Goal: Task Accomplishment & Management: Use online tool/utility

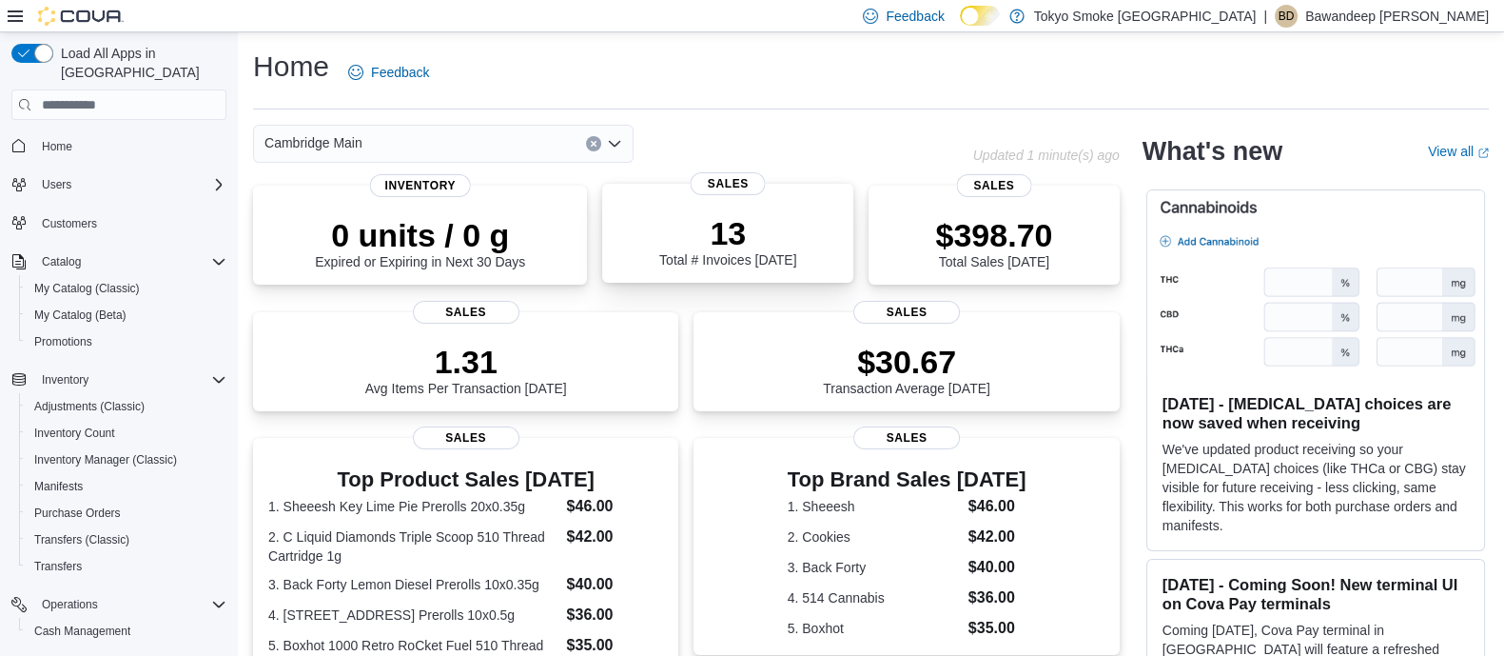
click at [667, 249] on div "13 Total # Invoices Today" at bounding box center [728, 236] width 221 height 61
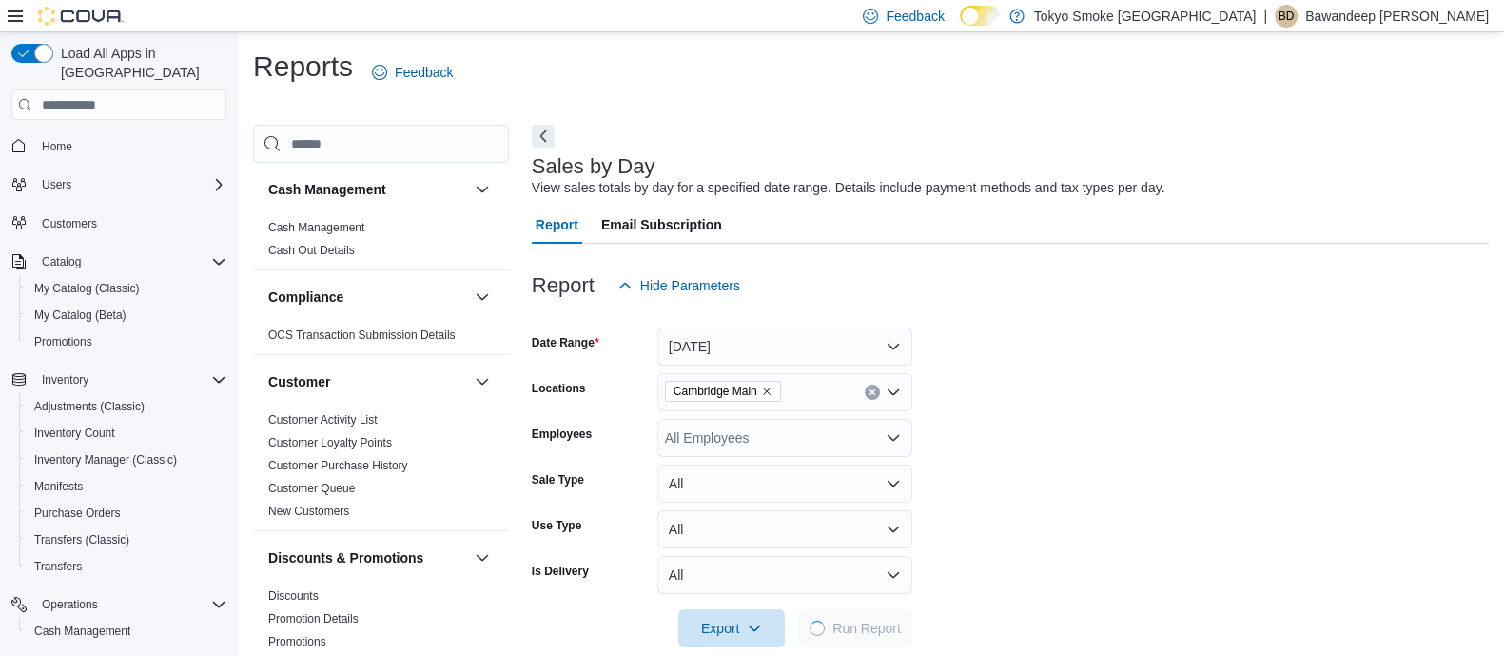
scroll to position [29, 0]
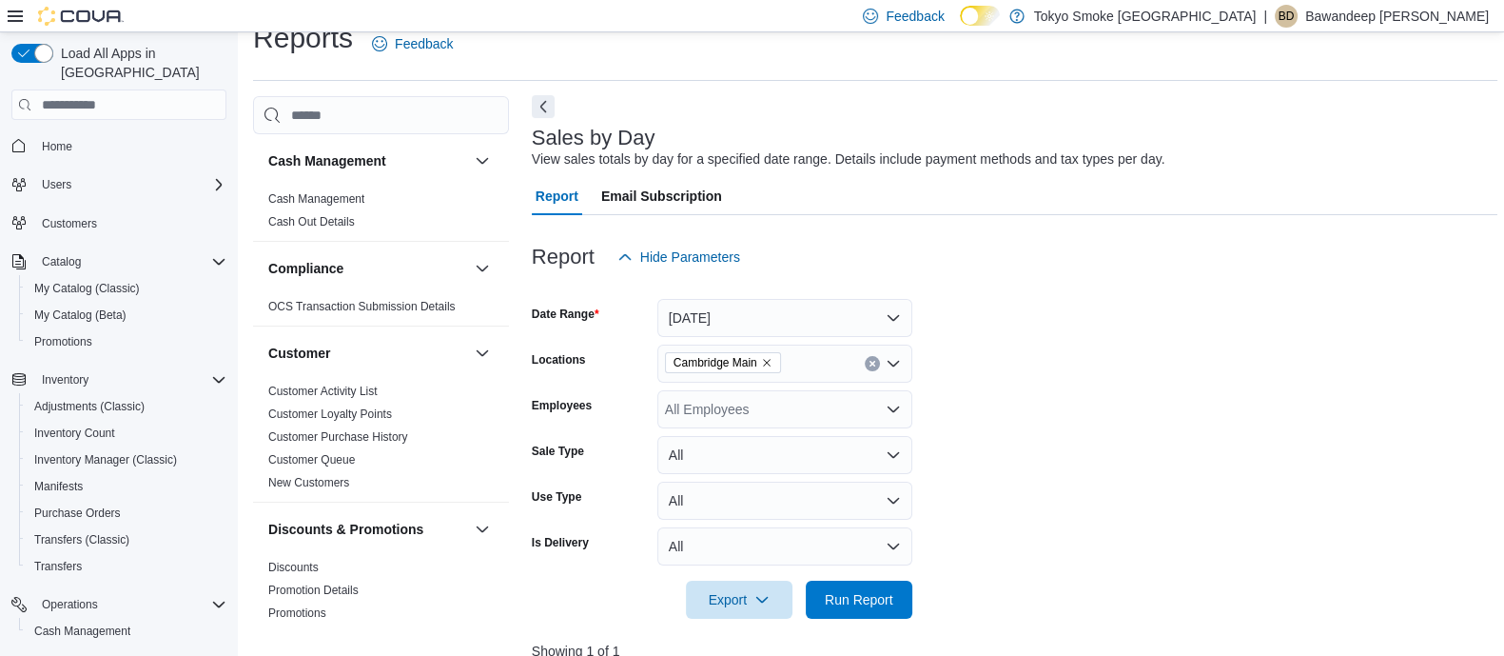
click at [538, 115] on button "Next" at bounding box center [543, 106] width 23 height 23
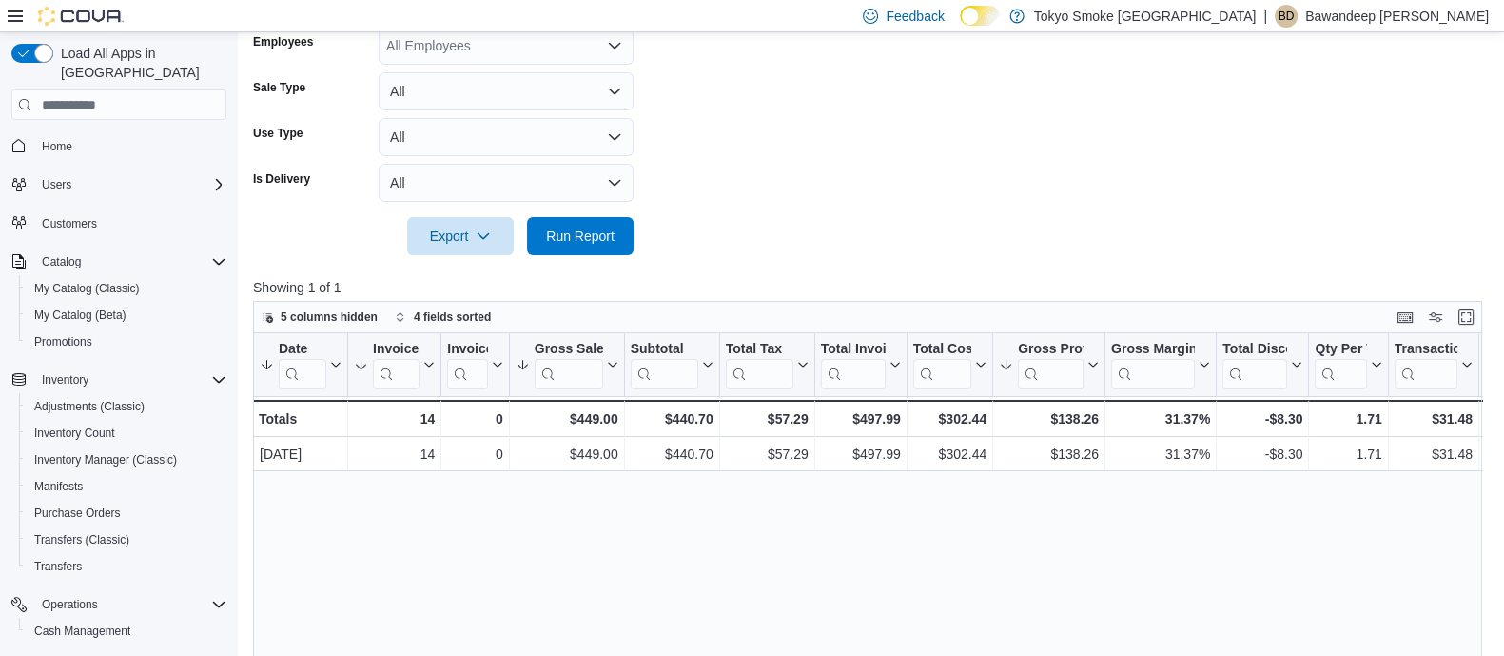
scroll to position [577, 0]
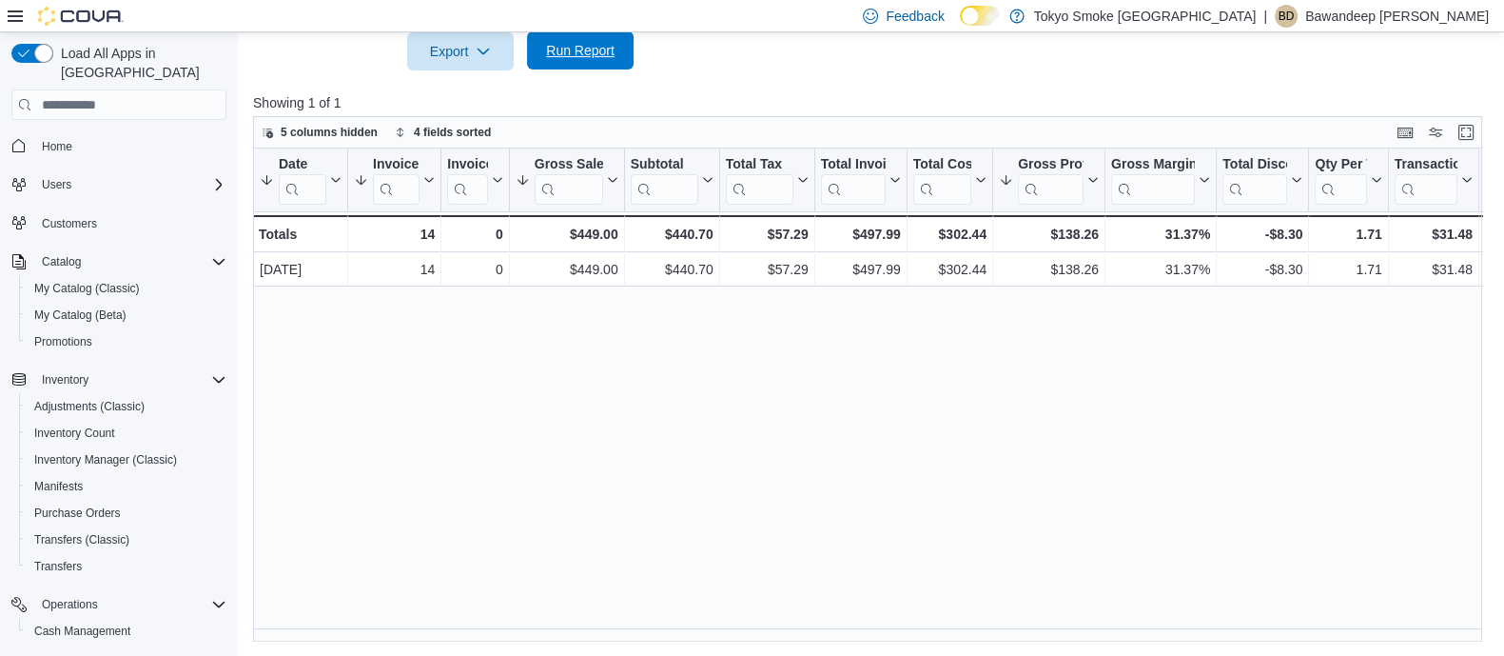
click at [593, 44] on span "Run Report" at bounding box center [580, 50] width 69 height 19
click at [77, 135] on link "Home" at bounding box center [57, 146] width 46 height 23
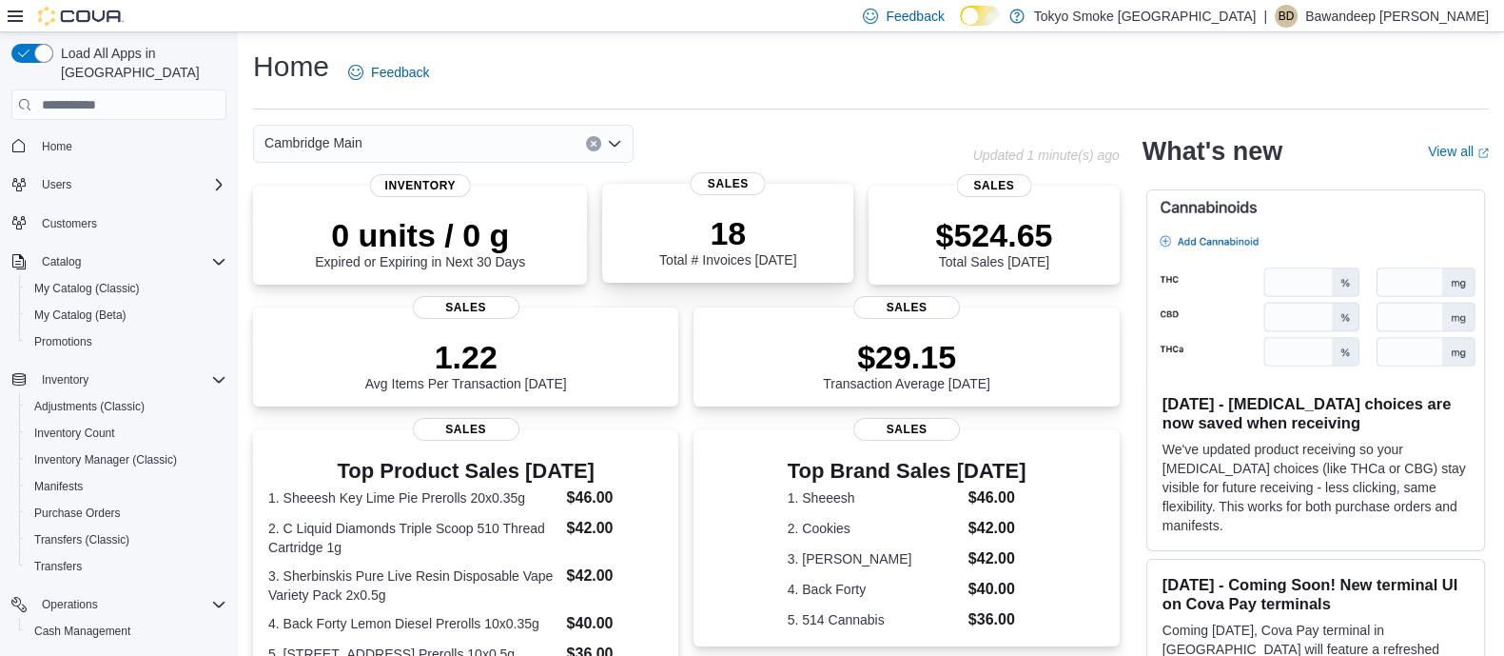
click at [676, 260] on div "18 Total # Invoices Today" at bounding box center [727, 240] width 137 height 53
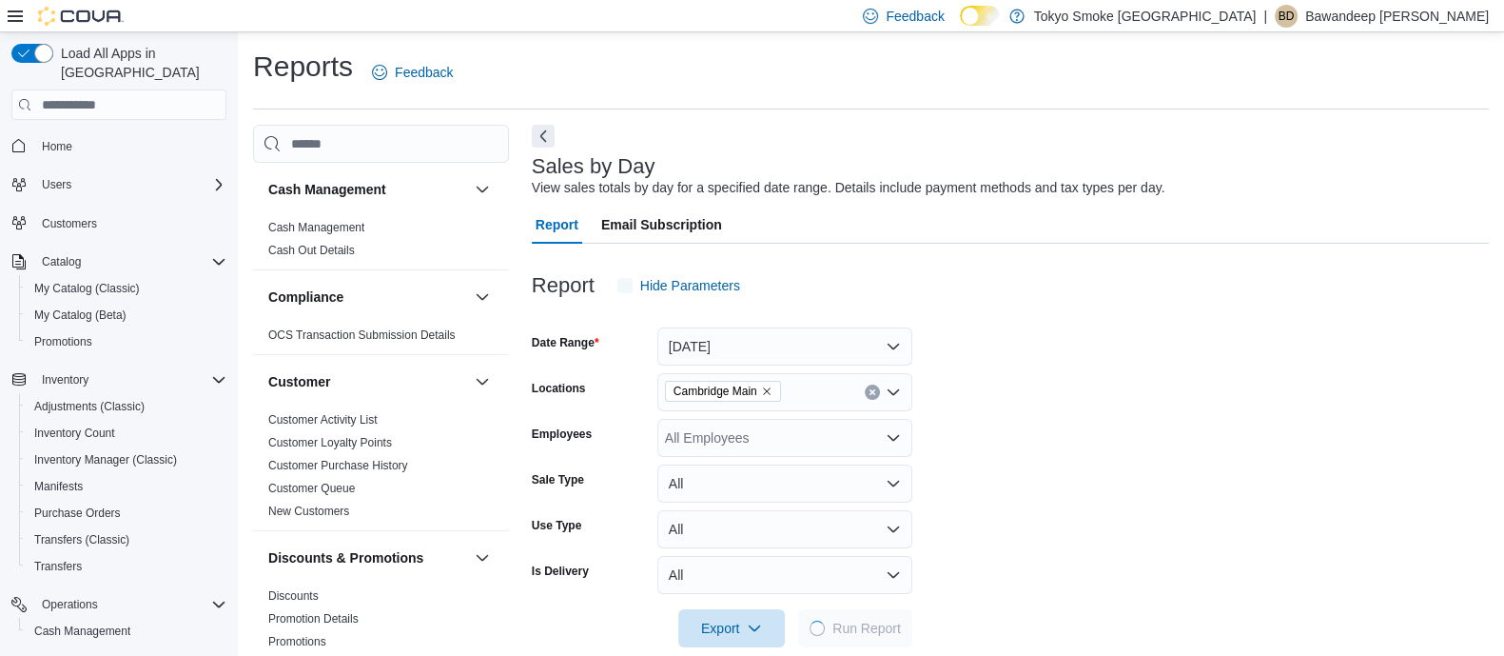
scroll to position [29, 0]
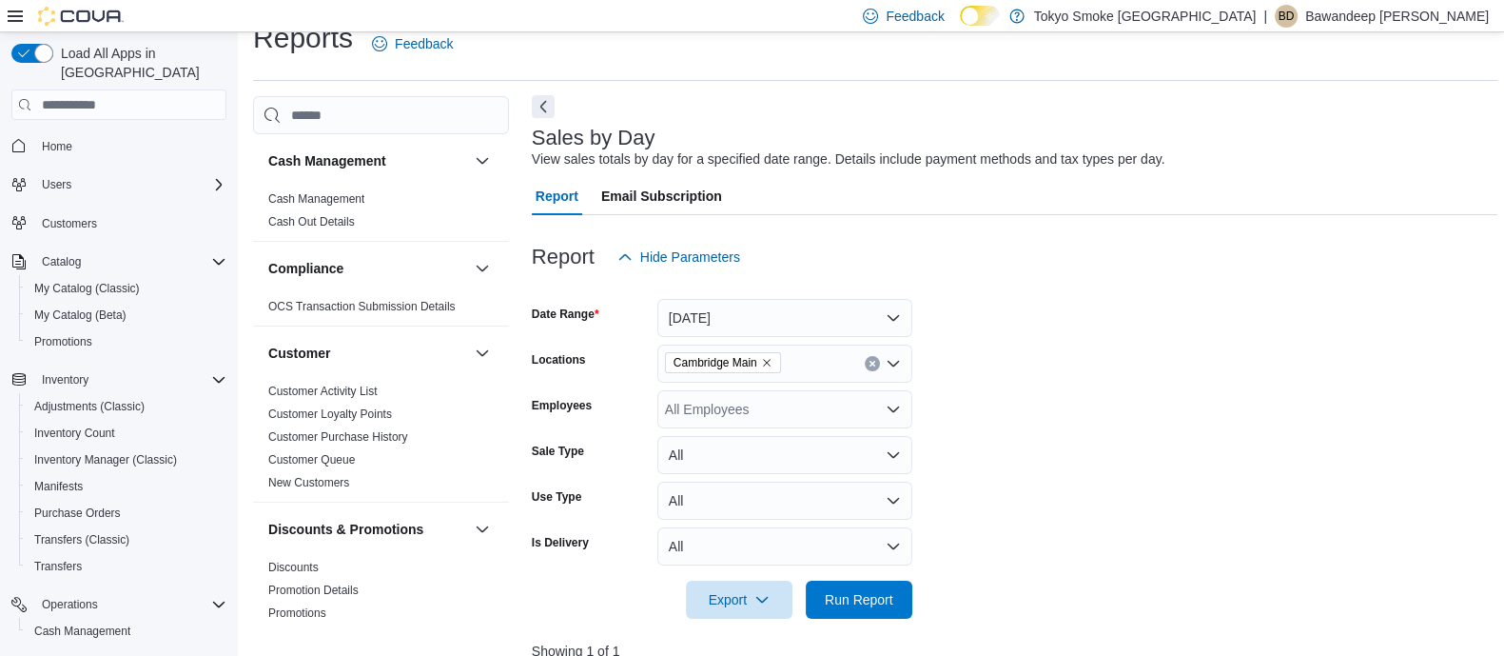
click at [547, 108] on button "Next" at bounding box center [543, 106] width 23 height 23
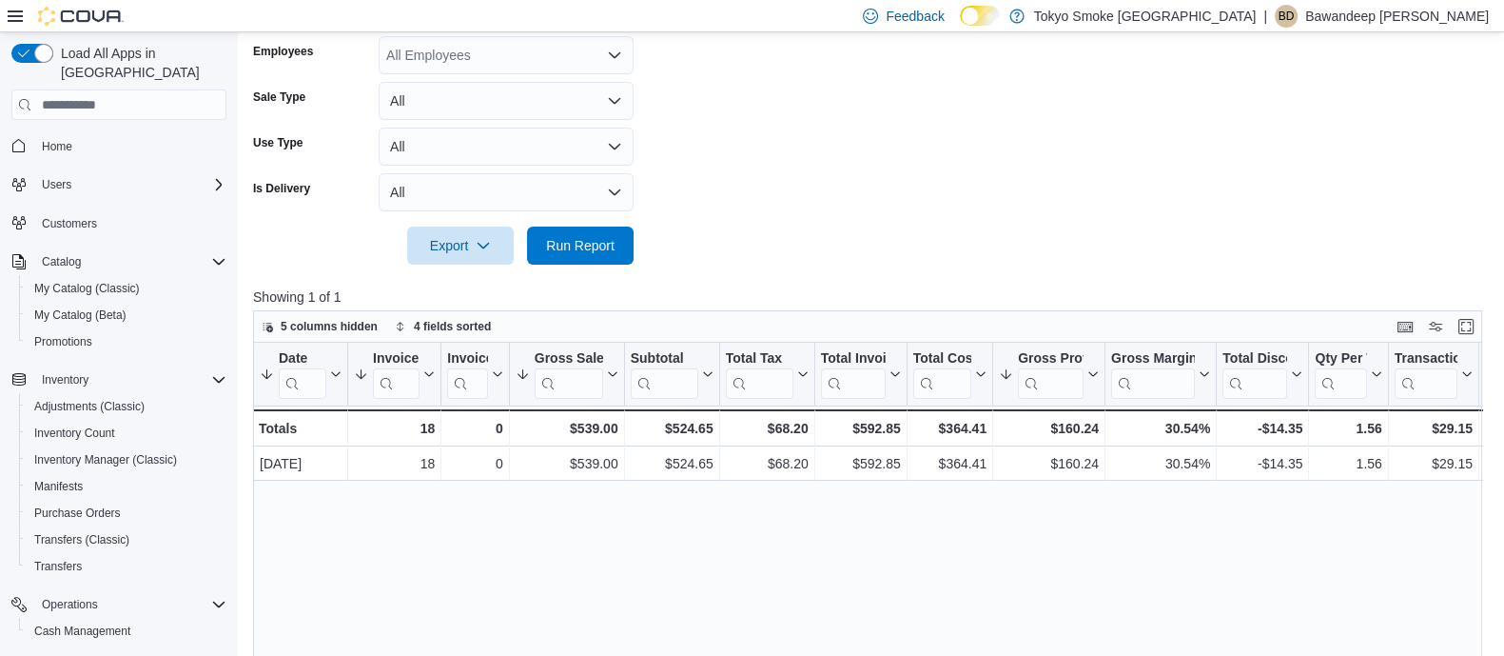
scroll to position [577, 0]
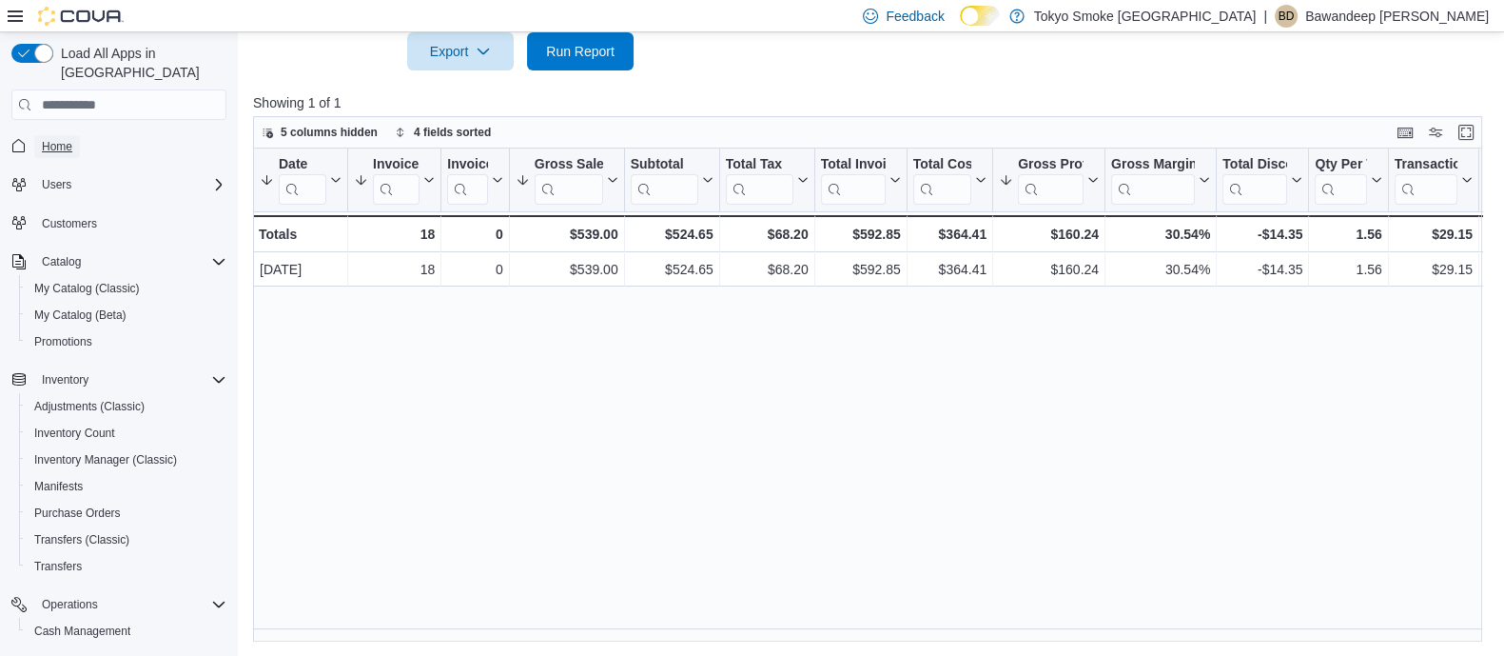
click at [45, 139] on span "Home" at bounding box center [57, 146] width 30 height 15
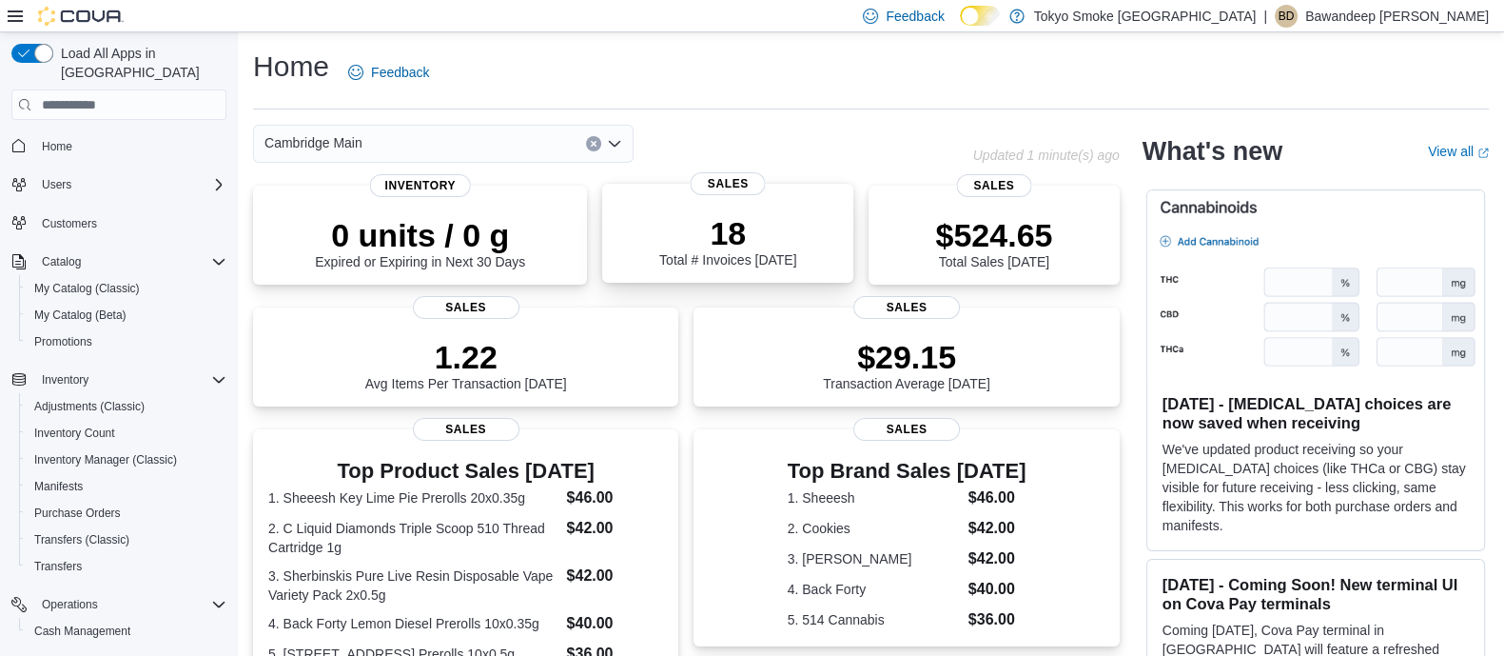
click at [646, 250] on div "18 Total # Invoices Today" at bounding box center [728, 236] width 221 height 61
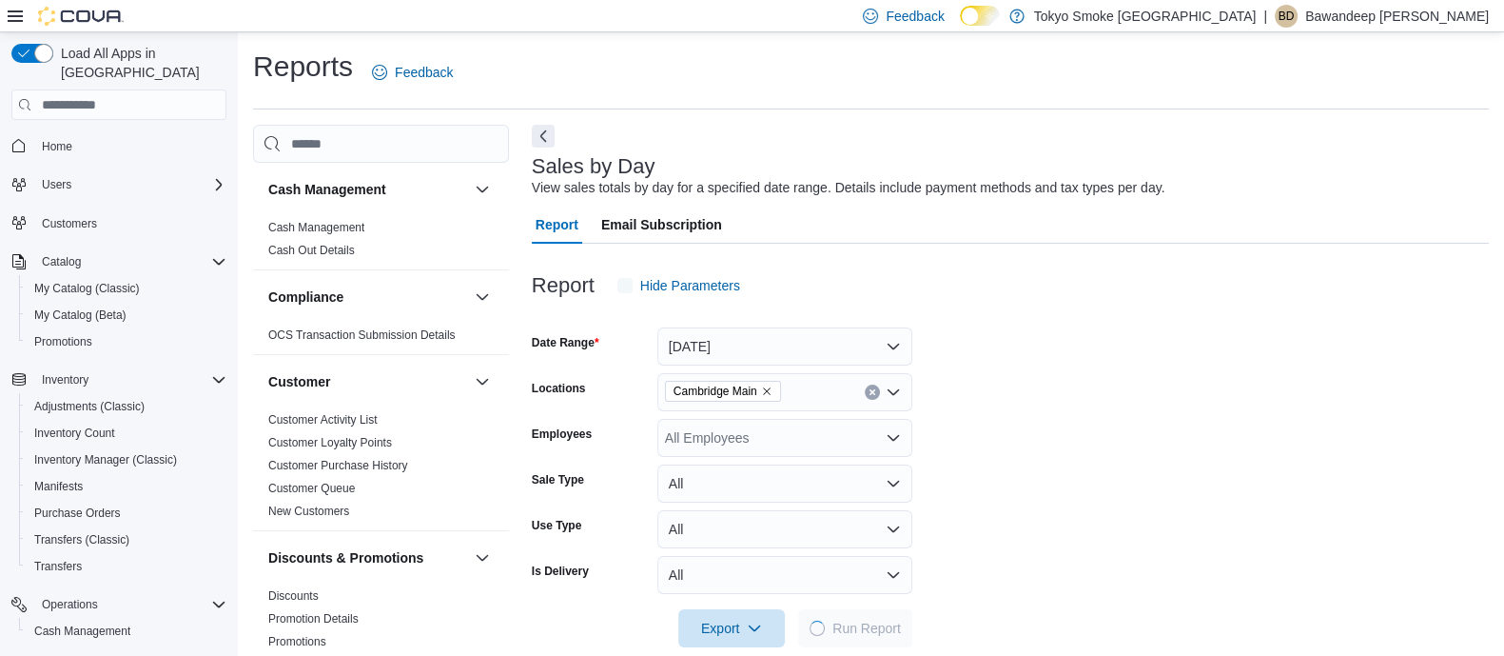
scroll to position [29, 0]
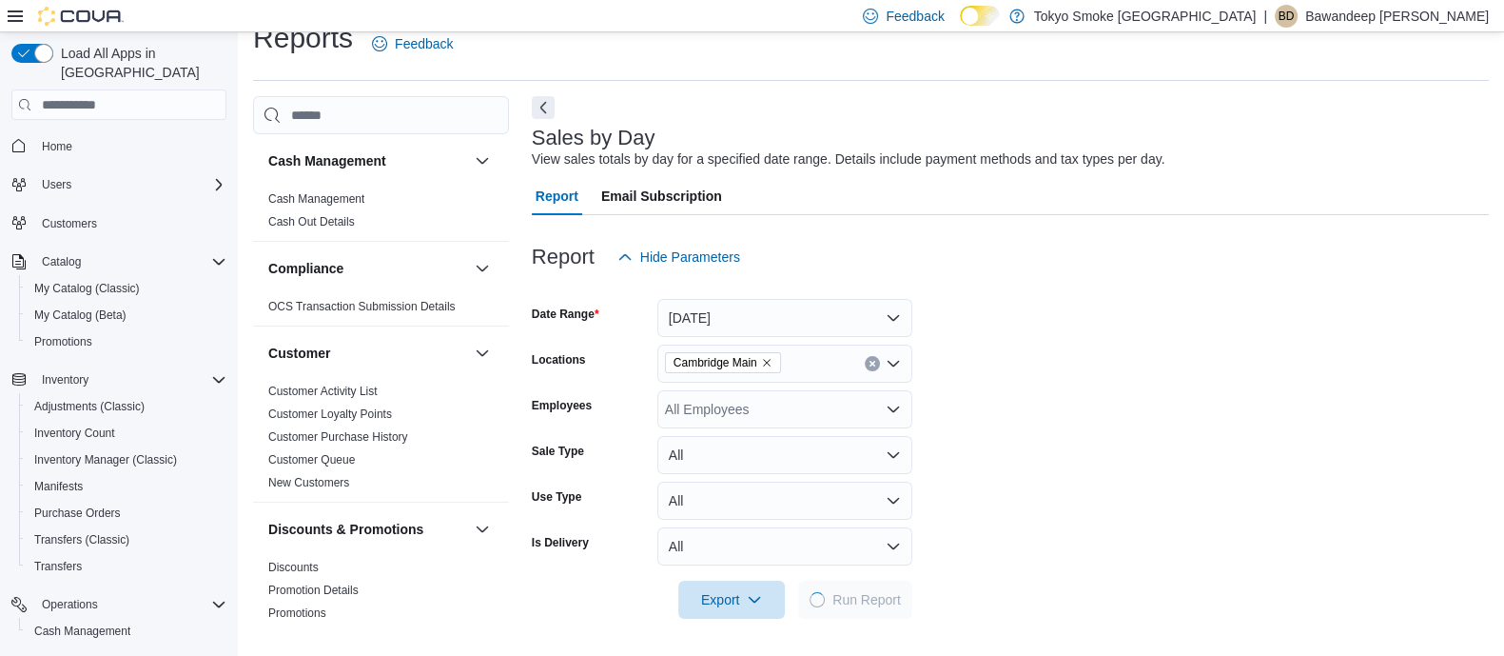
click at [548, 128] on h3 "Sales by Day" at bounding box center [594, 138] width 124 height 23
click at [548, 108] on button "Next" at bounding box center [543, 106] width 23 height 23
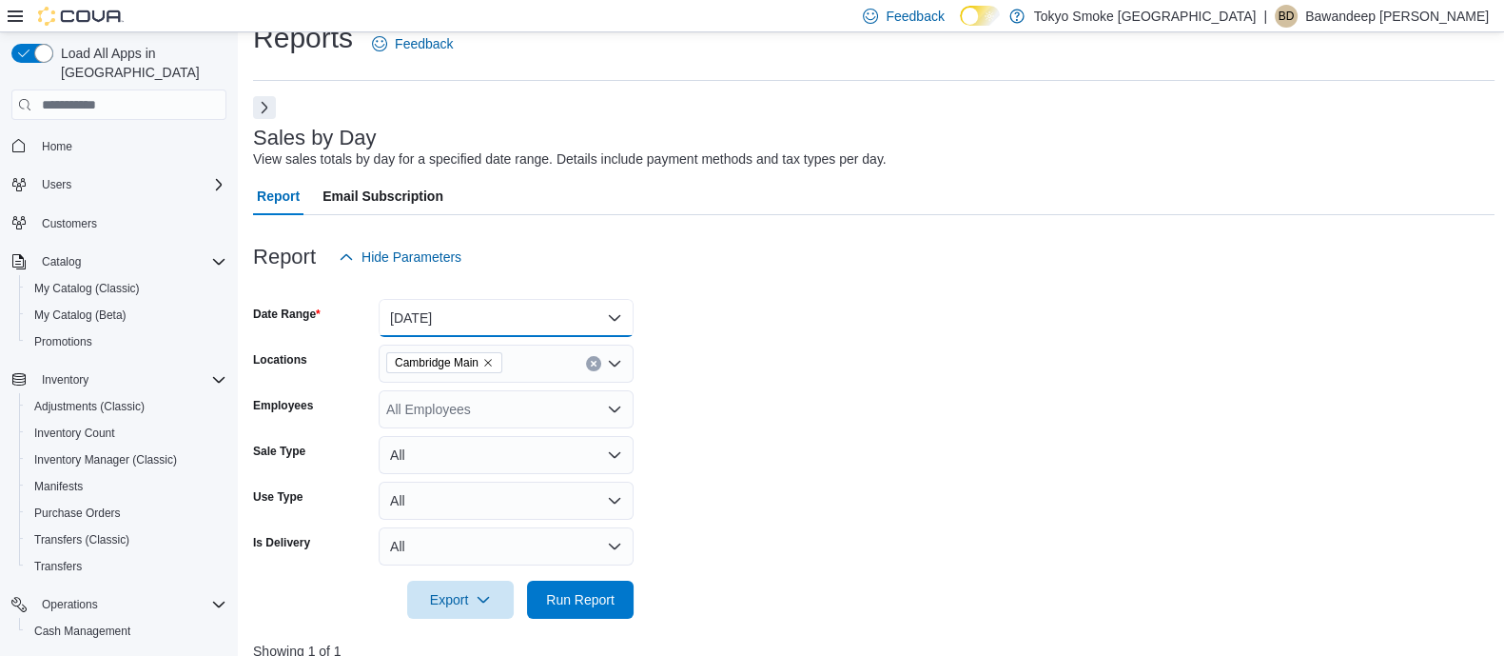
click at [534, 304] on button "Today" at bounding box center [506, 318] width 255 height 38
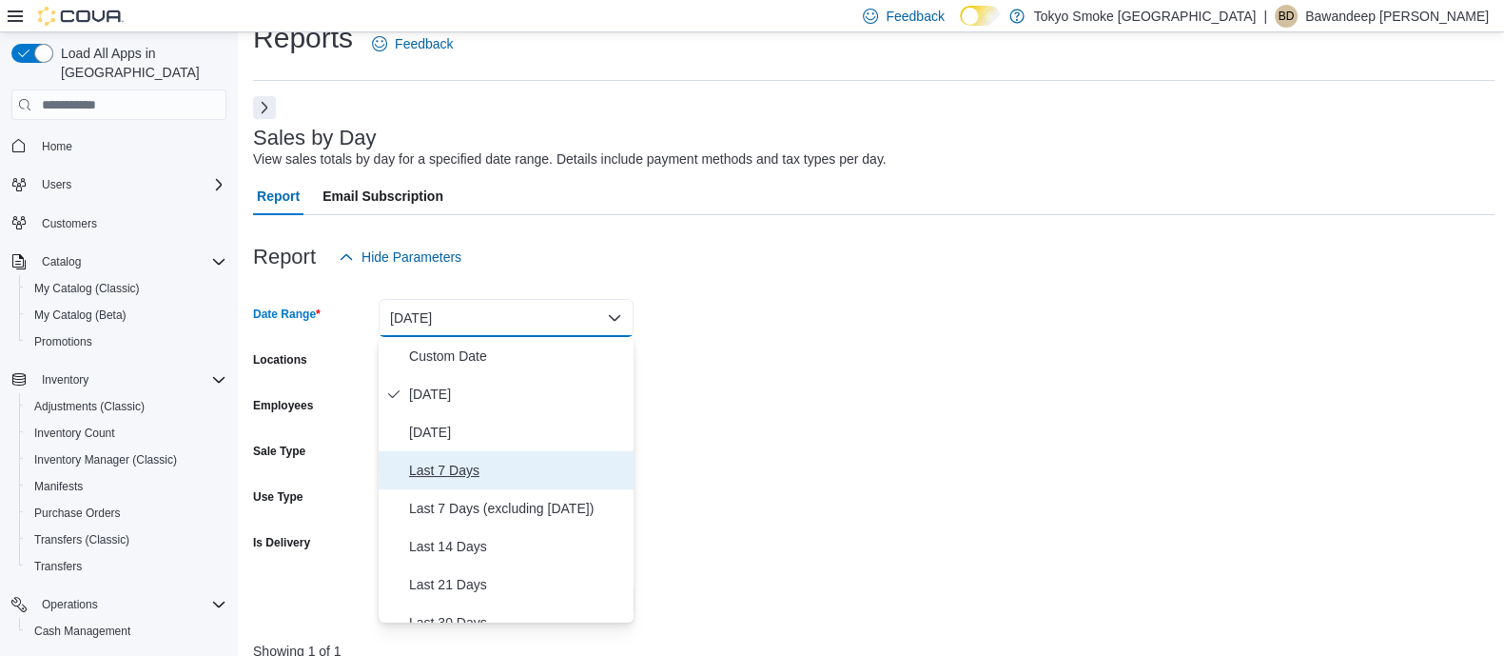
click at [491, 479] on span "Last 7 Days" at bounding box center [517, 470] width 217 height 23
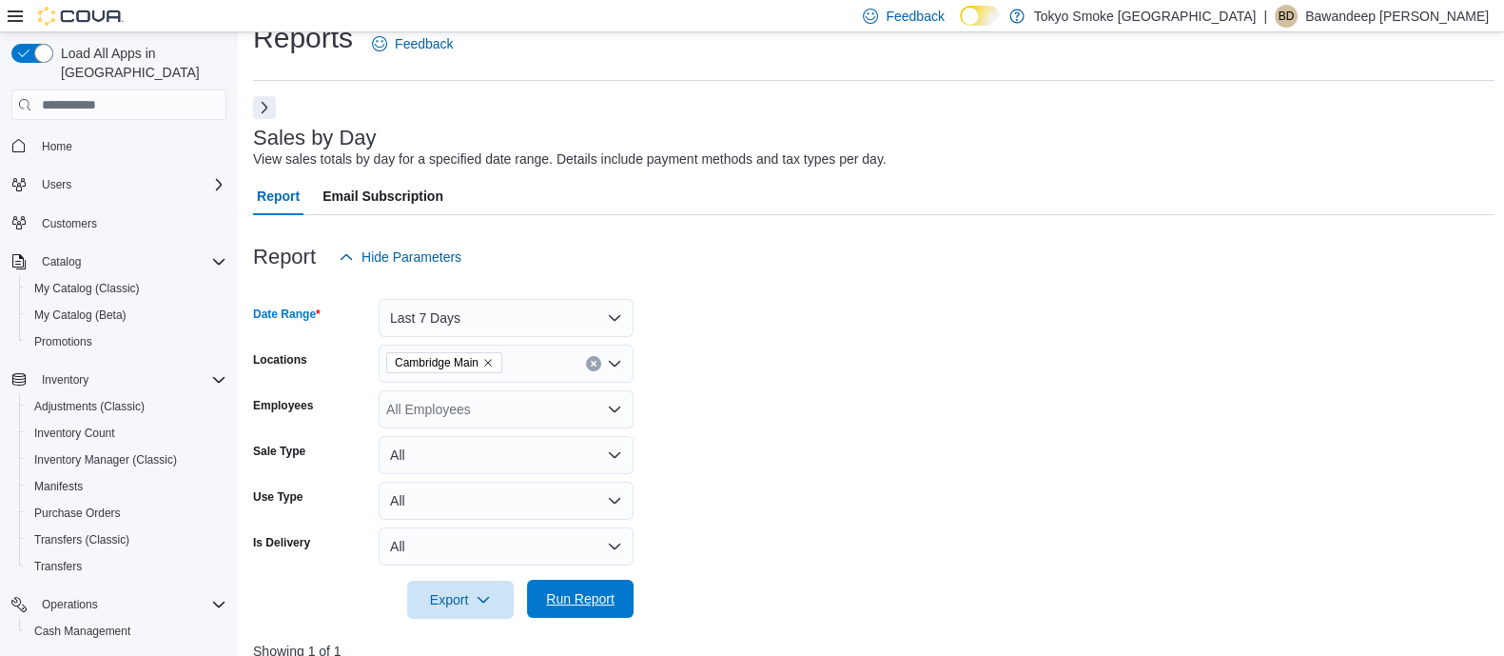
click at [575, 593] on span "Run Report" at bounding box center [580, 598] width 69 height 19
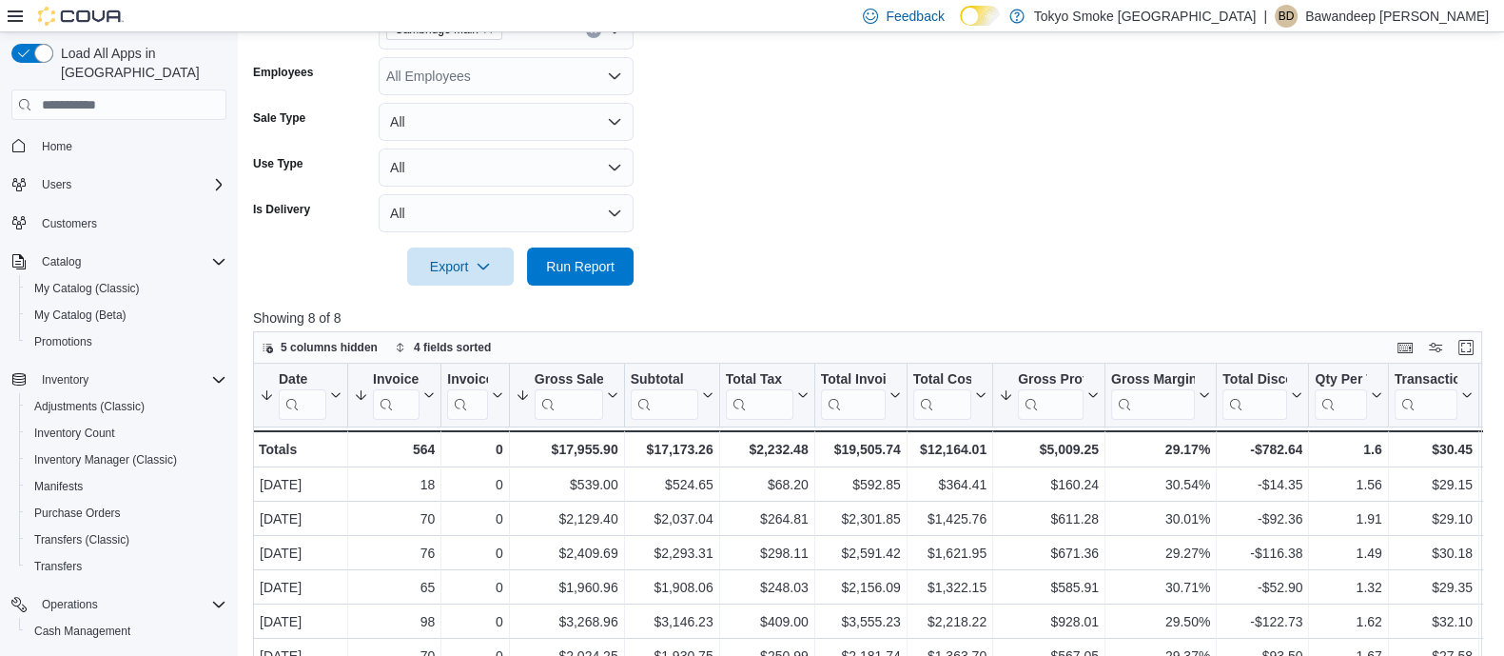
scroll to position [220, 0]
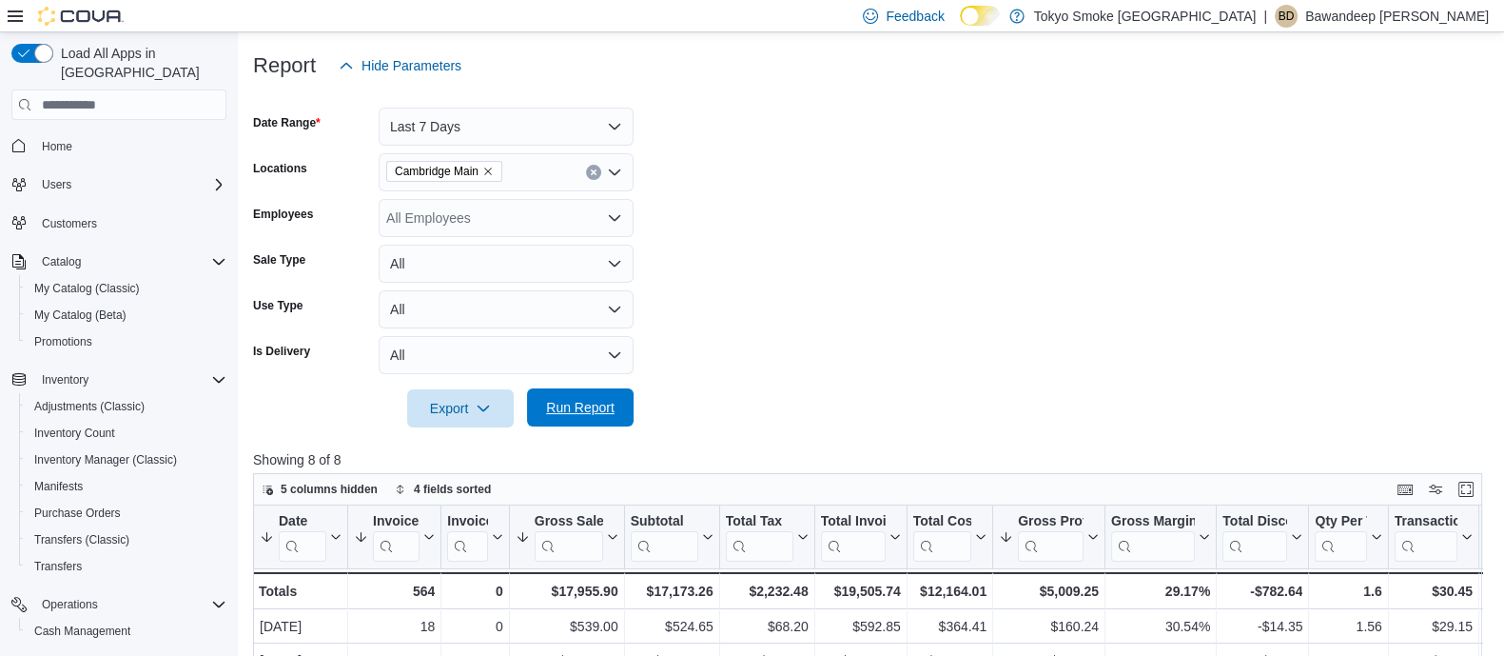
click at [566, 422] on span "Run Report" at bounding box center [581, 407] width 84 height 38
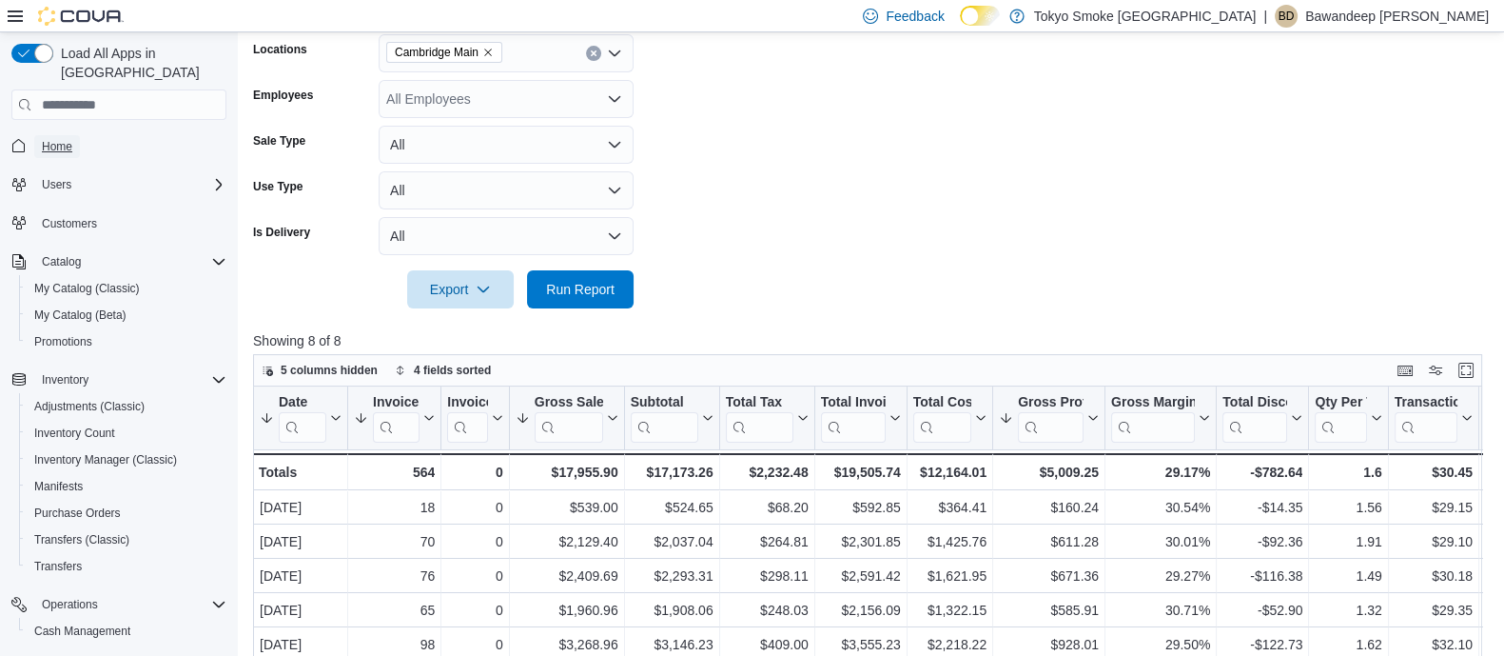
click at [57, 139] on span "Home" at bounding box center [57, 146] width 30 height 15
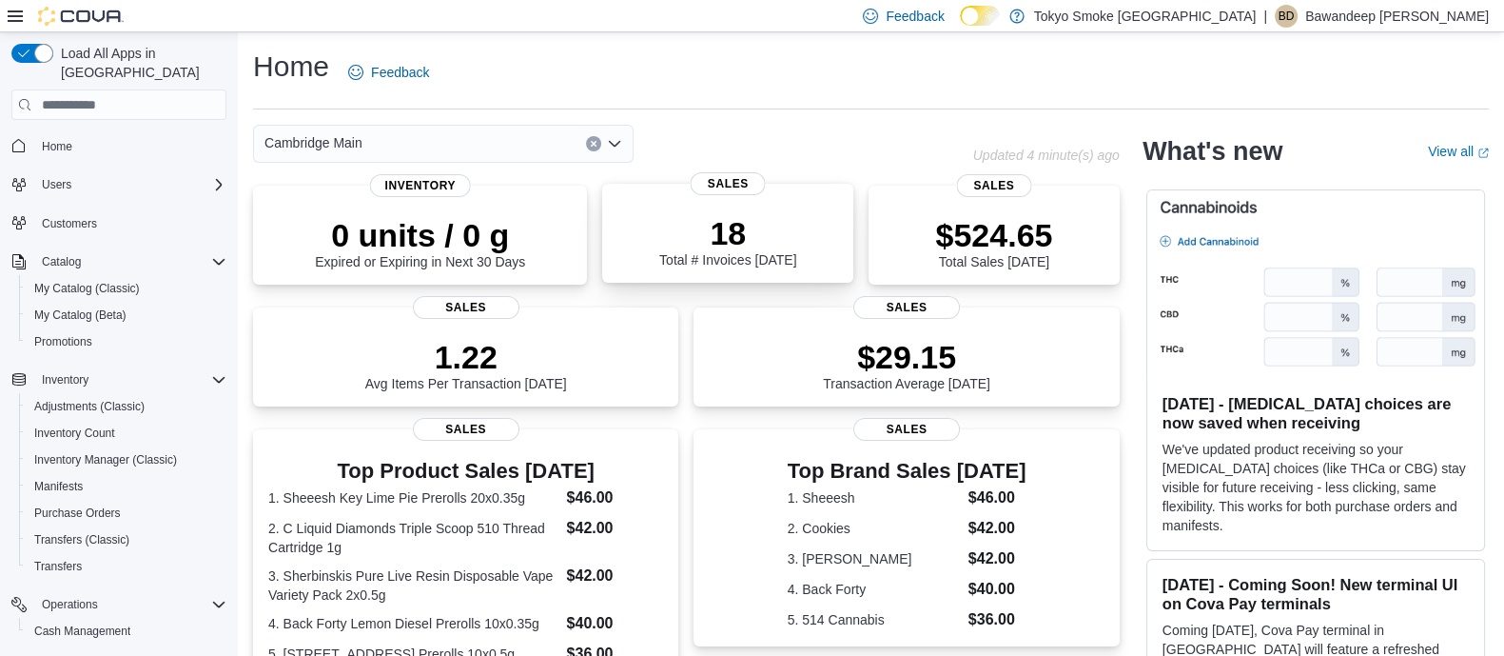
click at [808, 209] on div "18 Total # Invoices Today" at bounding box center [728, 236] width 221 height 61
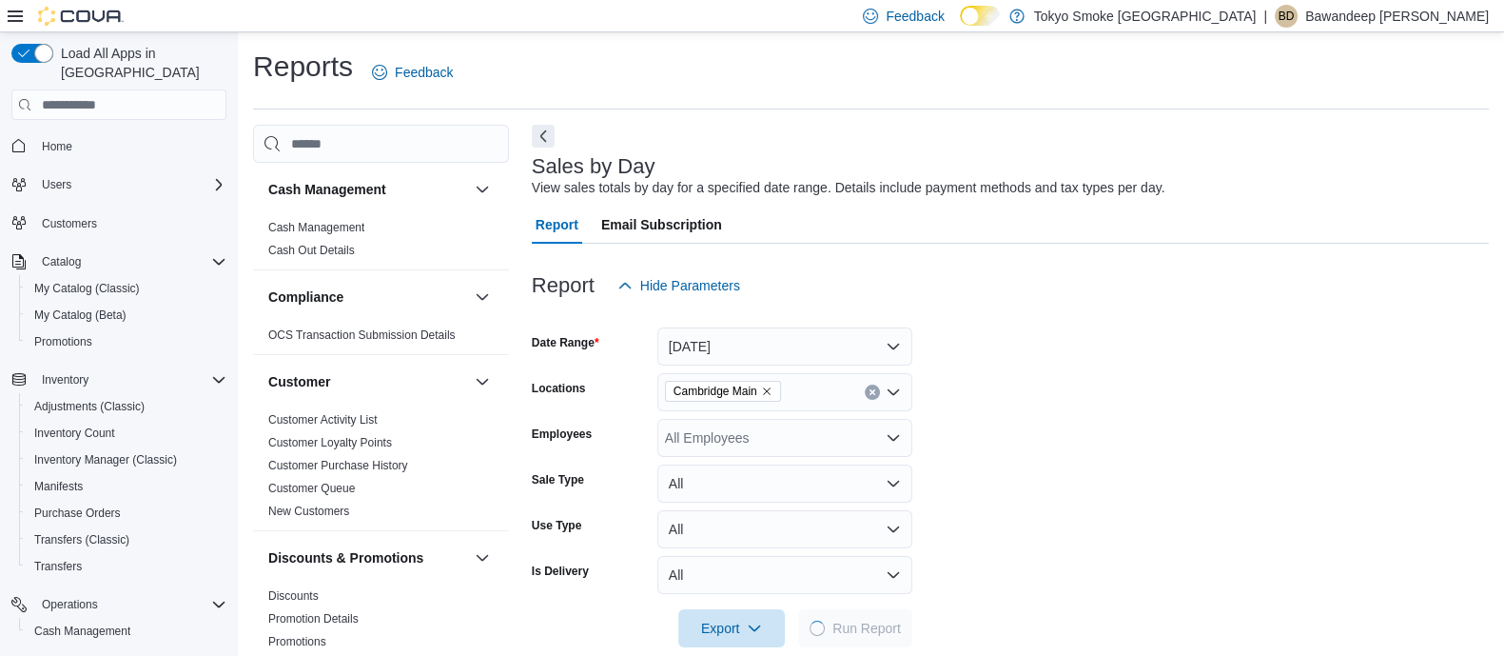
scroll to position [29, 0]
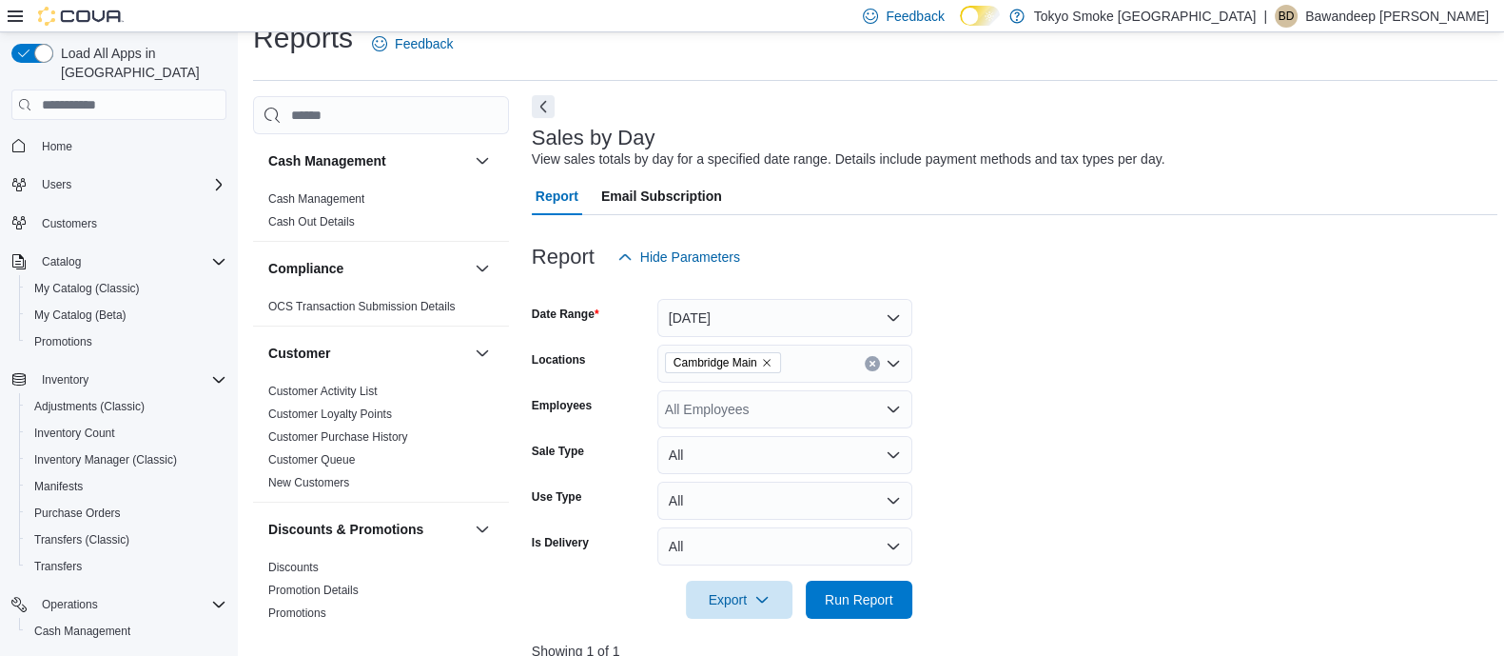
click at [545, 115] on button "Next" at bounding box center [543, 106] width 23 height 23
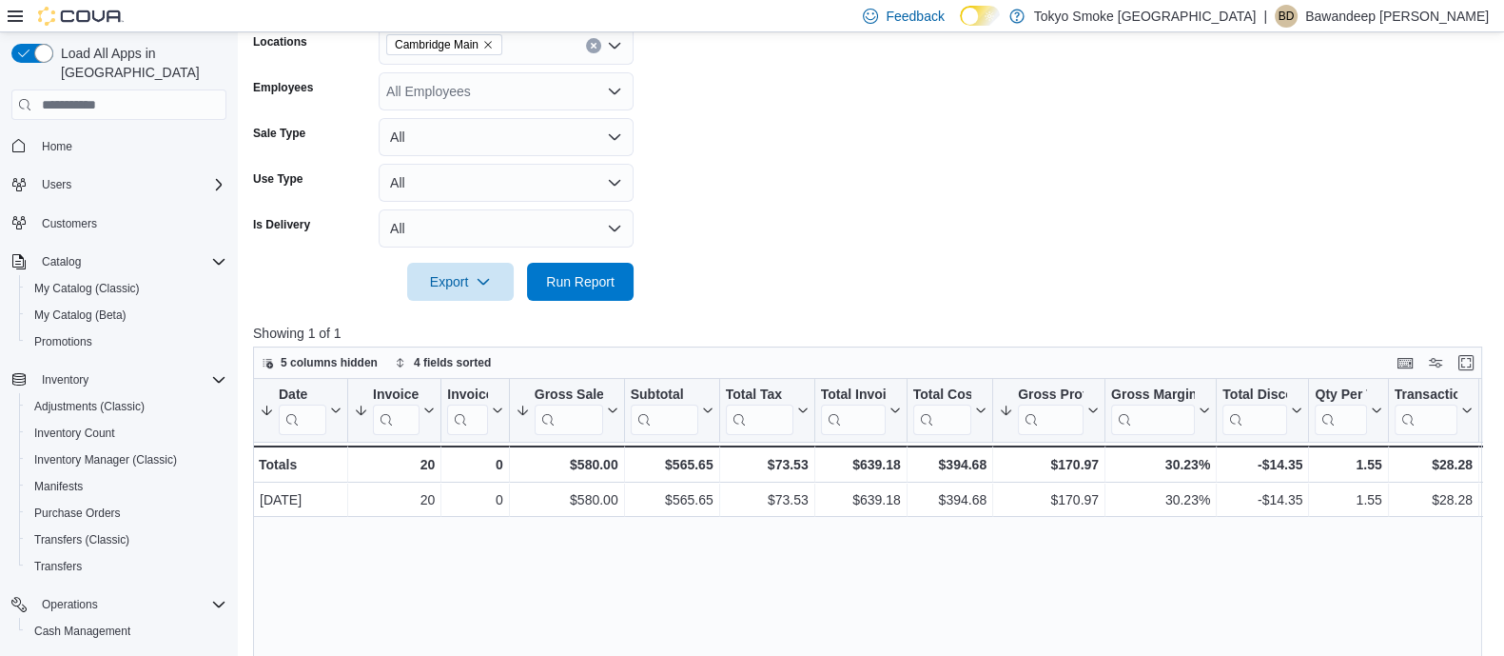
scroll to position [577, 0]
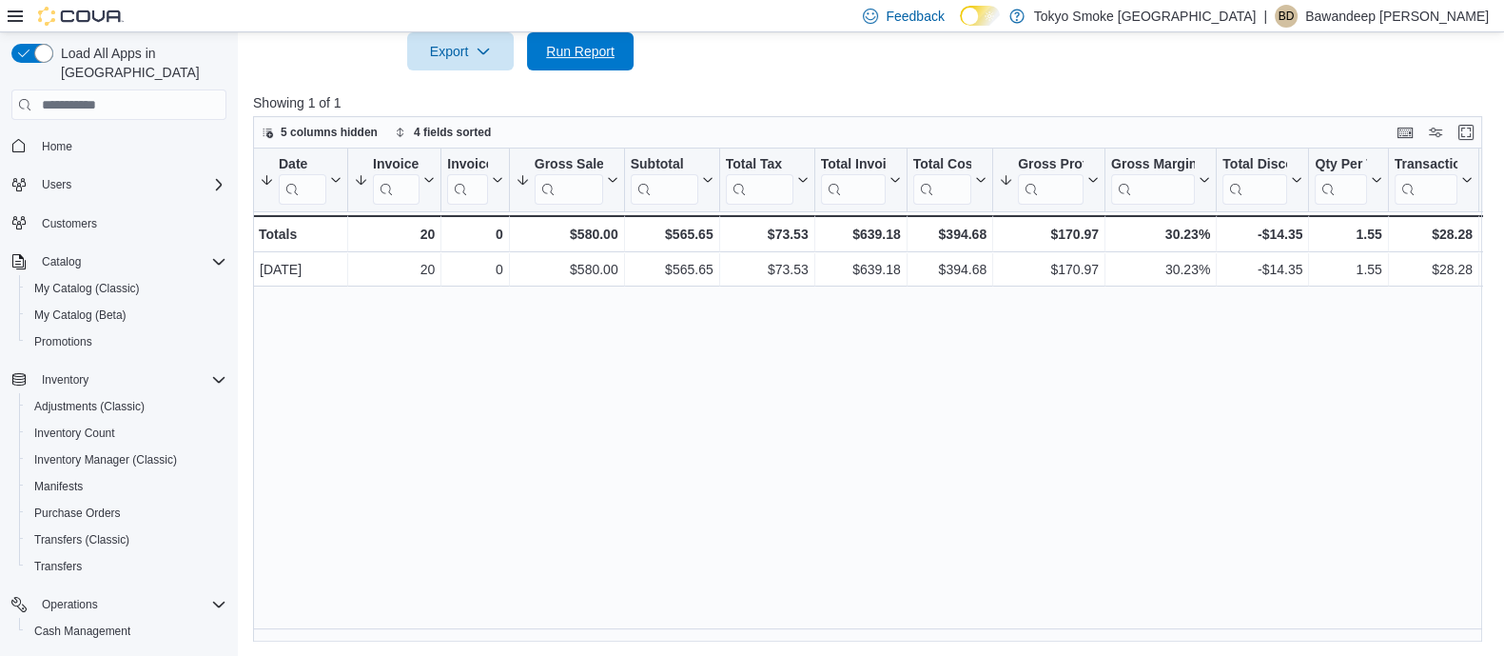
click at [578, 61] on span "Run Report" at bounding box center [581, 51] width 84 height 38
drag, startPoint x: 559, startPoint y: 48, endPoint x: 585, endPoint y: 97, distance: 55.8
click at [561, 48] on span "Run Report" at bounding box center [580, 51] width 69 height 19
click at [595, 60] on span "Run Report" at bounding box center [581, 50] width 84 height 38
click at [69, 139] on span "Home" at bounding box center [57, 146] width 30 height 15
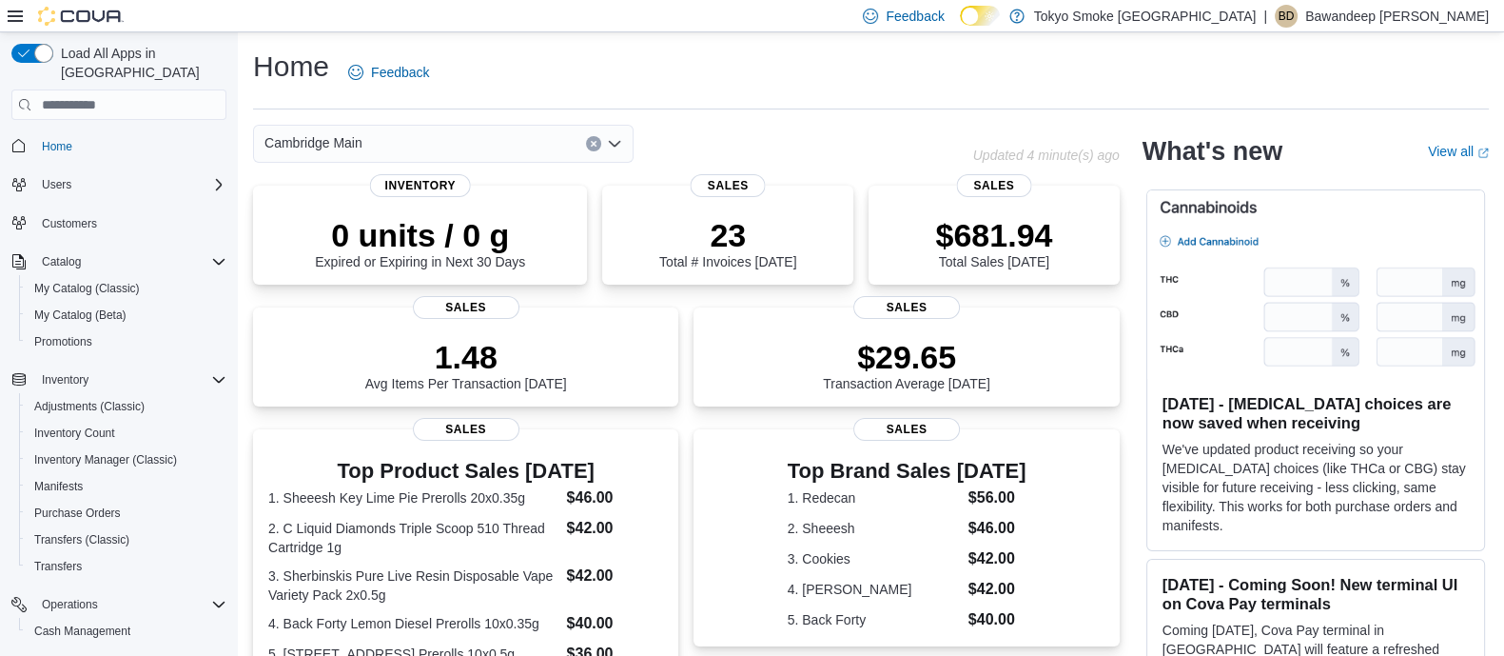
click at [790, 77] on div "Home Feedback" at bounding box center [871, 72] width 1236 height 49
click at [713, 53] on div "Home Feedback" at bounding box center [871, 72] width 1236 height 49
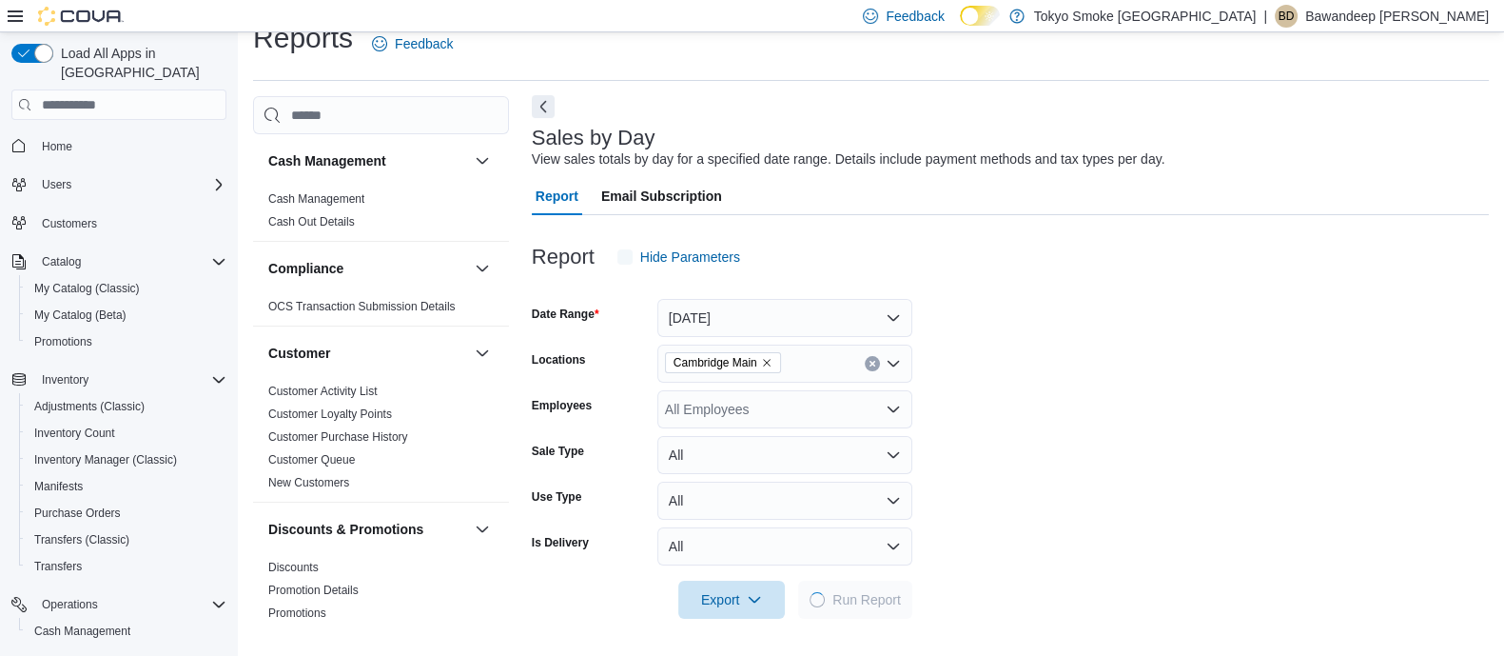
click at [540, 143] on h3 "Sales by Day" at bounding box center [594, 138] width 124 height 23
click at [540, 109] on button "Next" at bounding box center [543, 106] width 23 height 23
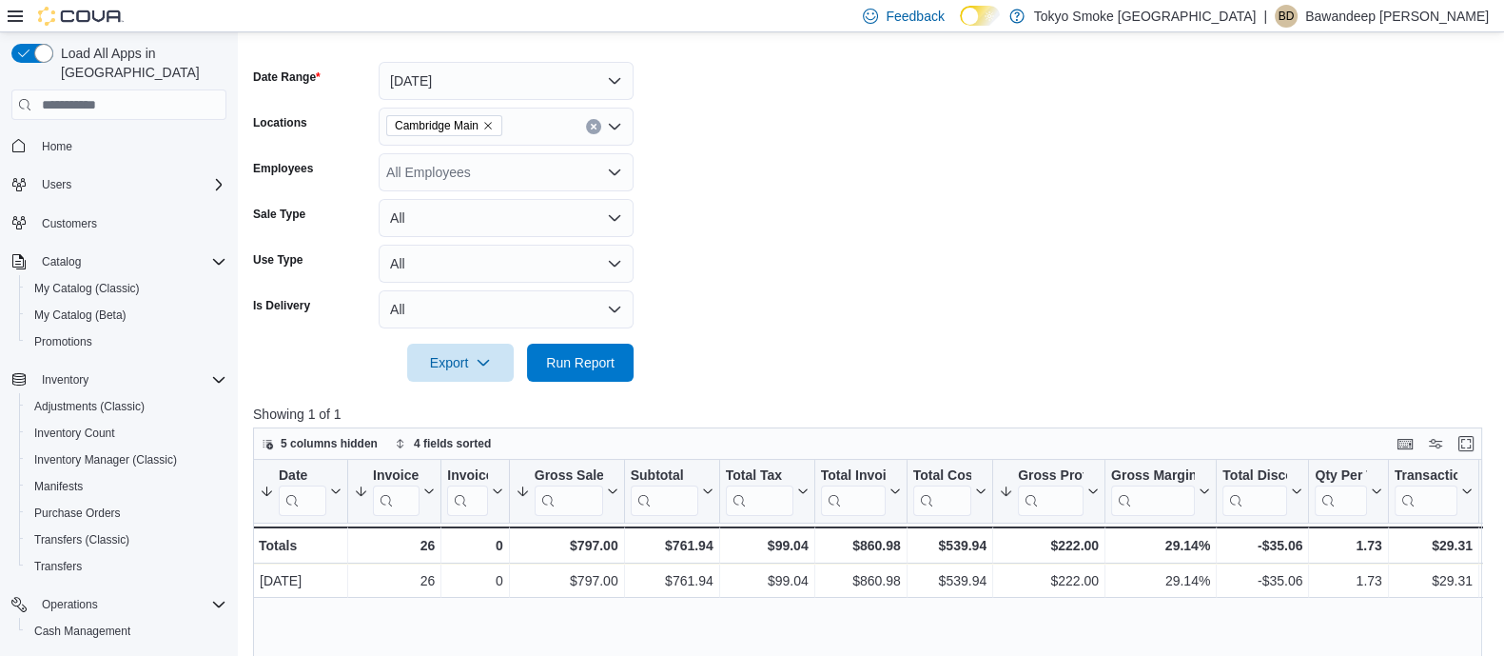
scroll to position [577, 0]
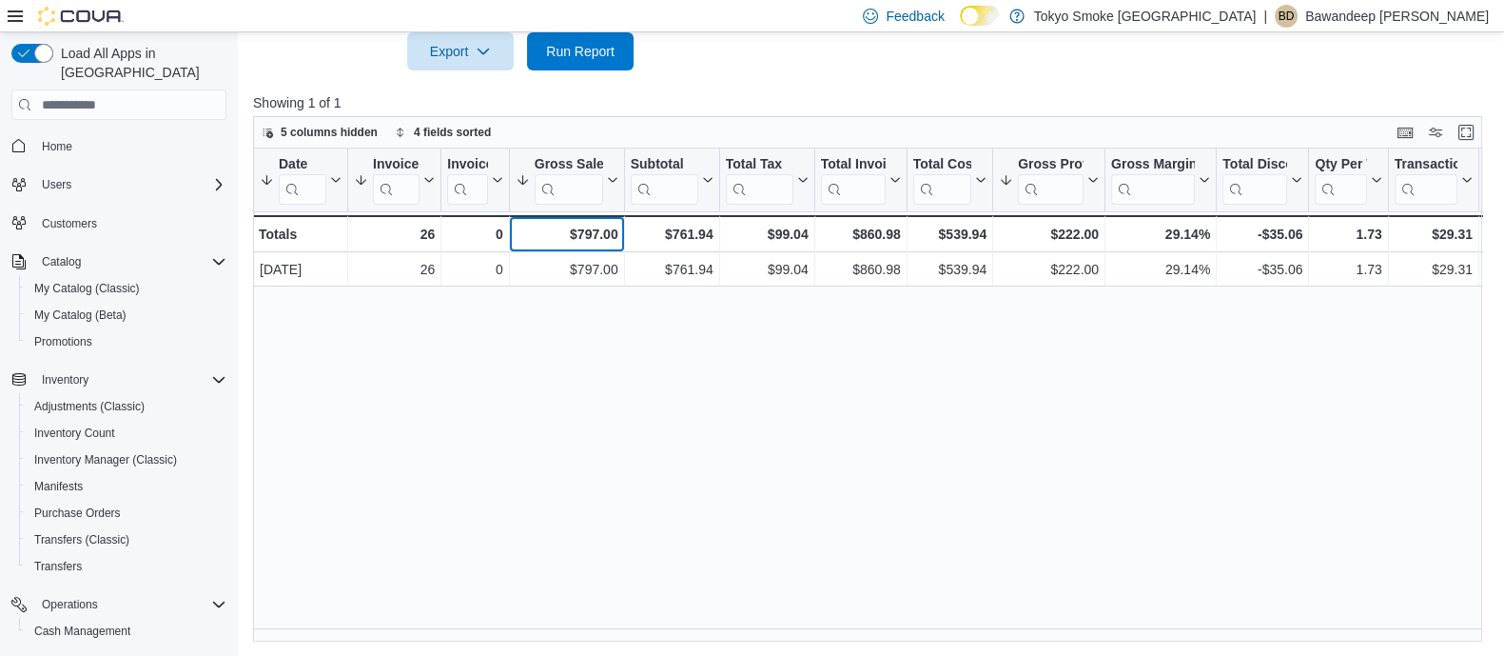
click at [565, 218] on div "$797.00 - Gross Sales, column 4, row 2" at bounding box center [567, 233] width 115 height 37
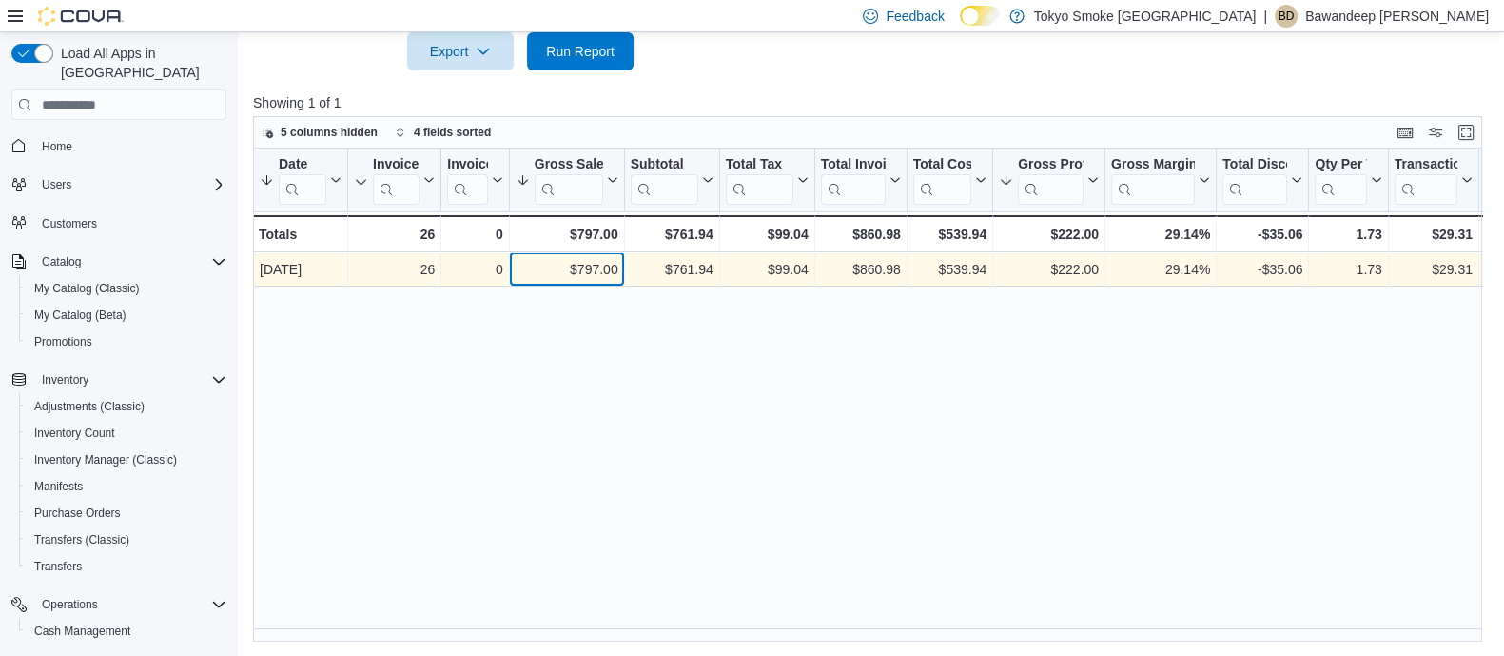
click at [609, 261] on div "$797.00" at bounding box center [567, 270] width 103 height 23
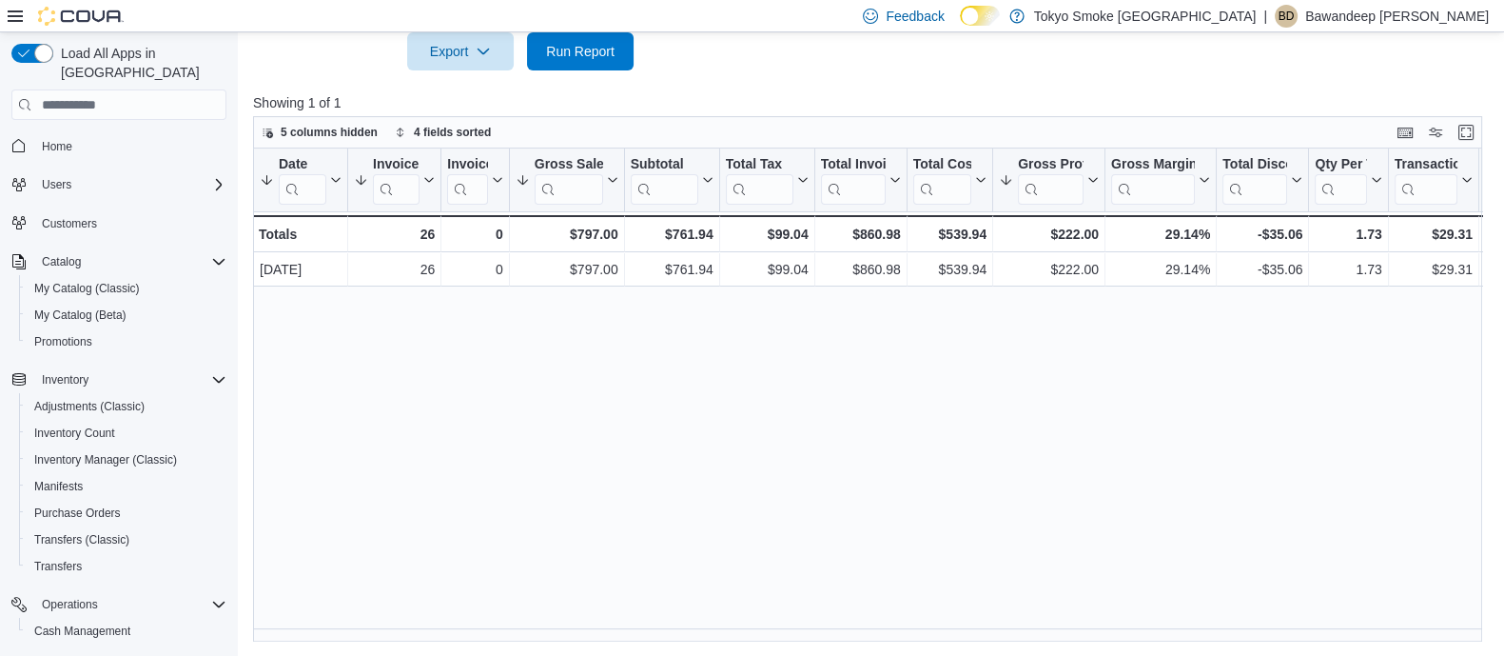
click at [770, 338] on div "Date Sorted by Gross Sales, descending , then sorted by Gross Profit, descendin…" at bounding box center [874, 394] width 1242 height 493
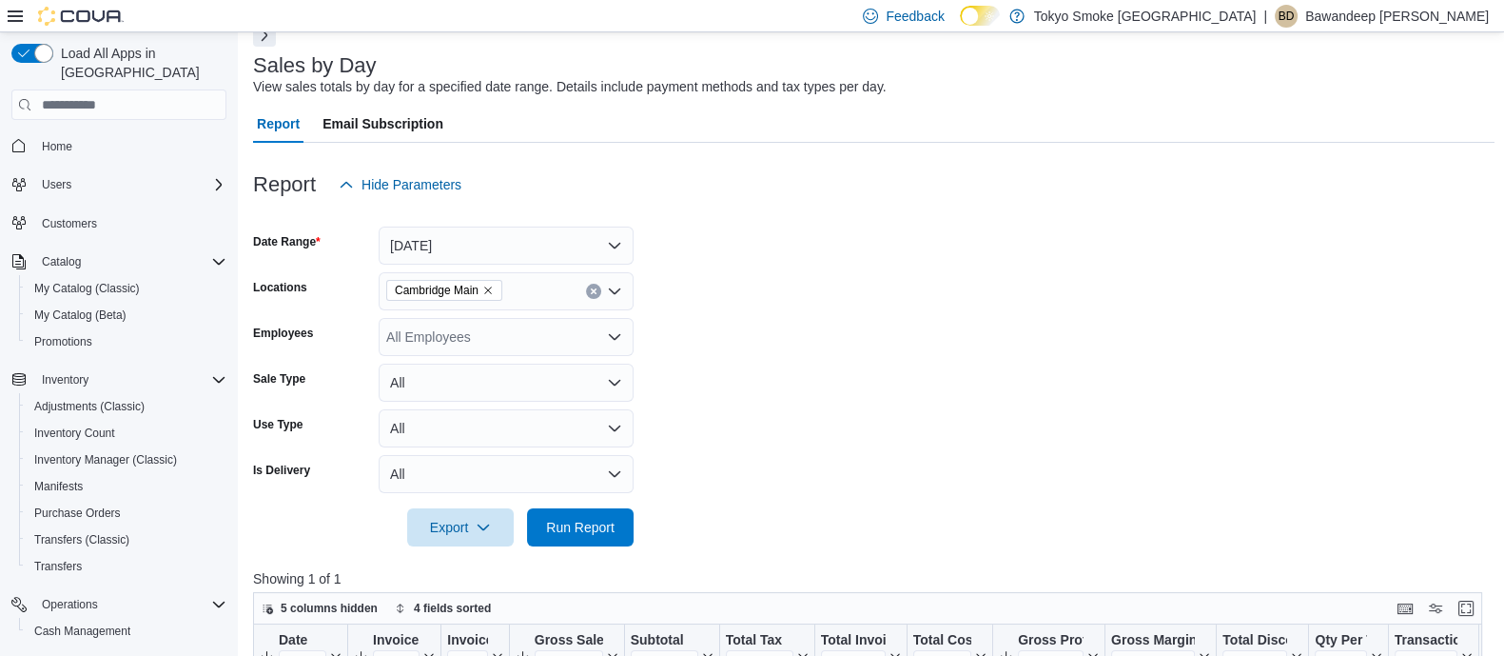
click at [81, 133] on span "Home" at bounding box center [130, 145] width 192 height 24
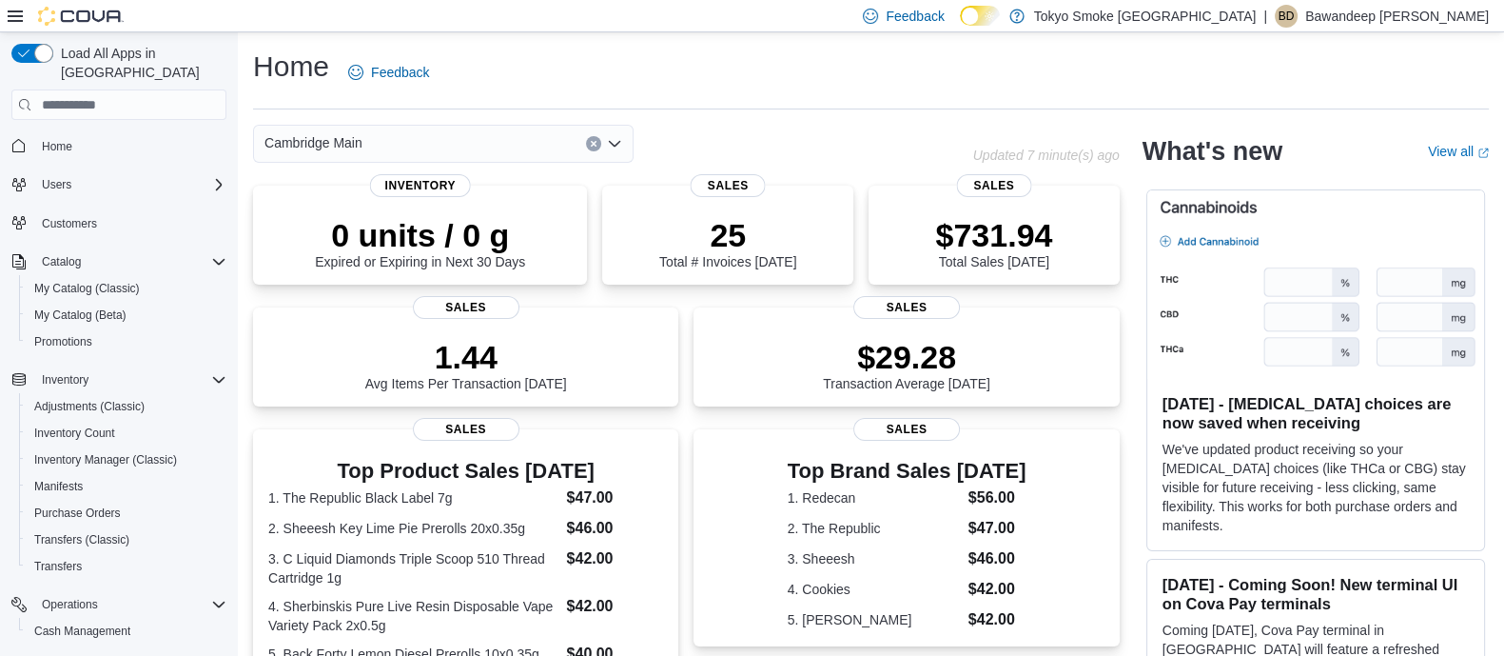
click at [723, 93] on div "Home Feedback" at bounding box center [871, 72] width 1236 height 49
click at [737, 101] on div "Home Feedback" at bounding box center [871, 79] width 1236 height 62
click at [775, 108] on hr at bounding box center [871, 108] width 1236 height 1
click at [817, 79] on div "Home Feedback" at bounding box center [871, 72] width 1236 height 49
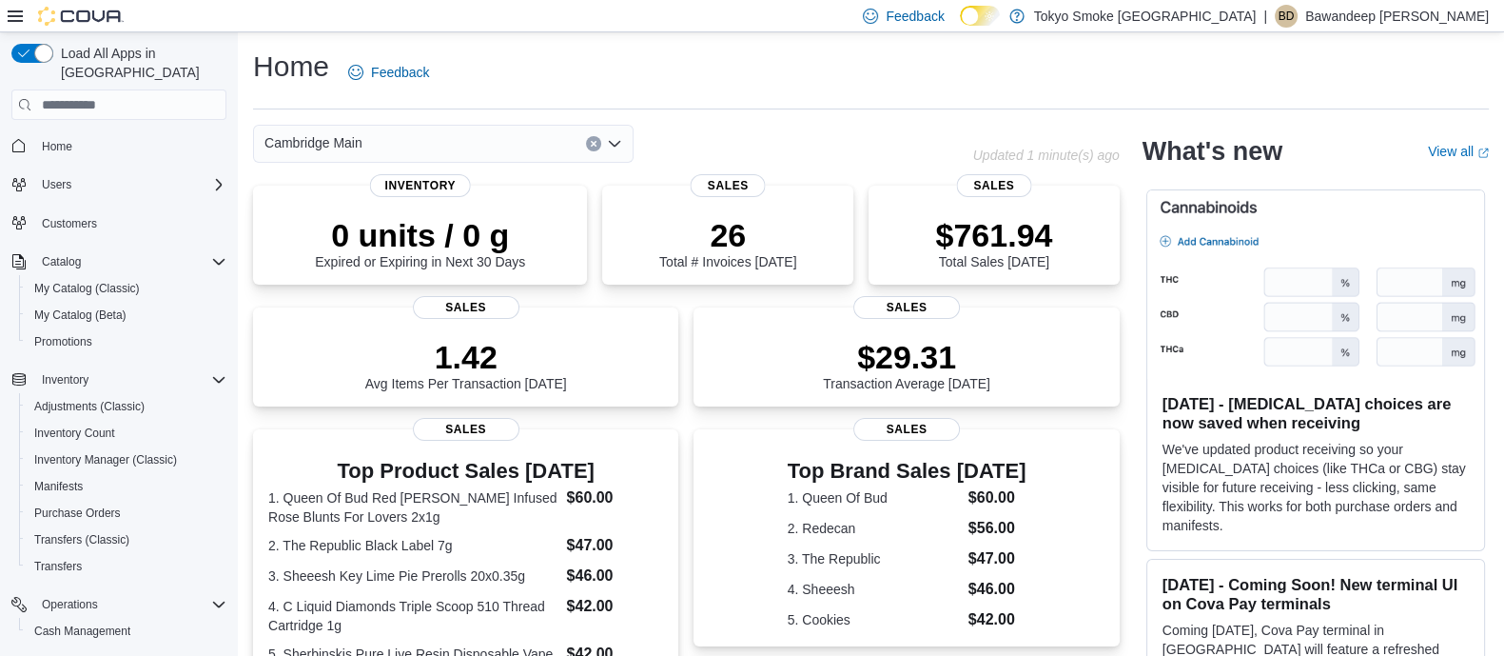
click at [804, 43] on div "Home Feedback Cambridge Main Updated 1 minute(s) ago 0 units / 0 g Expired or E…" at bounding box center [871, 576] width 1266 height 1088
click at [788, 34] on div "Home Feedback Cambridge Main Updated 1 minute(s) ago 0 units / 0 g Expired or E…" at bounding box center [871, 576] width 1266 height 1088
click at [781, 34] on div "Home Feedback Cambridge Main Updated 1 minute(s) ago 0 units / 0 g Expired or E…" at bounding box center [871, 576] width 1266 height 1088
click at [773, 36] on div "Home Feedback Cambridge Main Updated 1 minute(s) ago 0 units / 0 g Expired or E…" at bounding box center [871, 576] width 1266 height 1088
click at [767, 44] on div "Home Feedback Cambridge Main Updated 1 minute(s) ago 0 units / 0 g Expired or E…" at bounding box center [871, 576] width 1266 height 1088
